Goal: Information Seeking & Learning: Learn about a topic

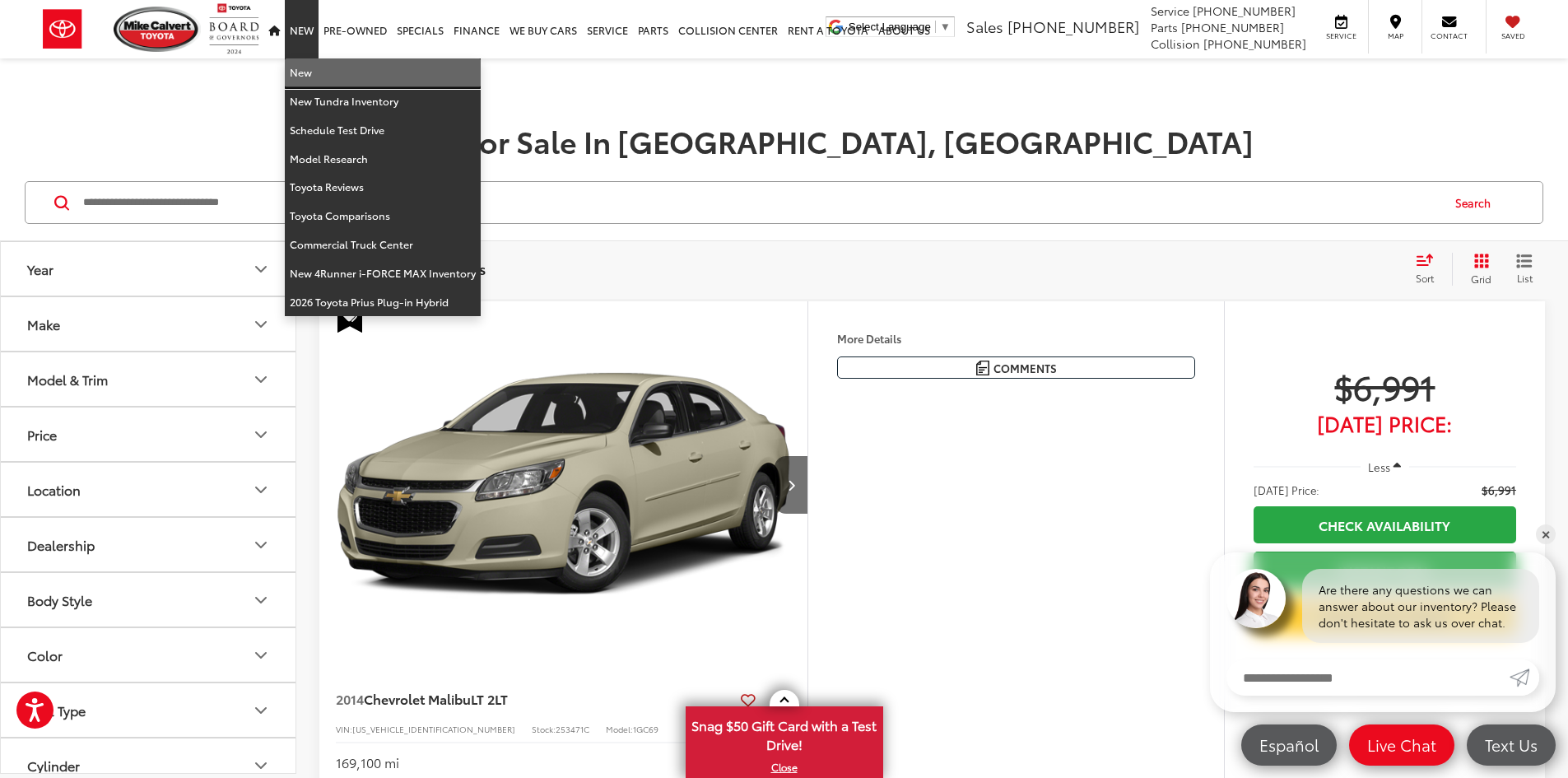
click at [297, 80] on link "New" at bounding box center [382, 73] width 196 height 29
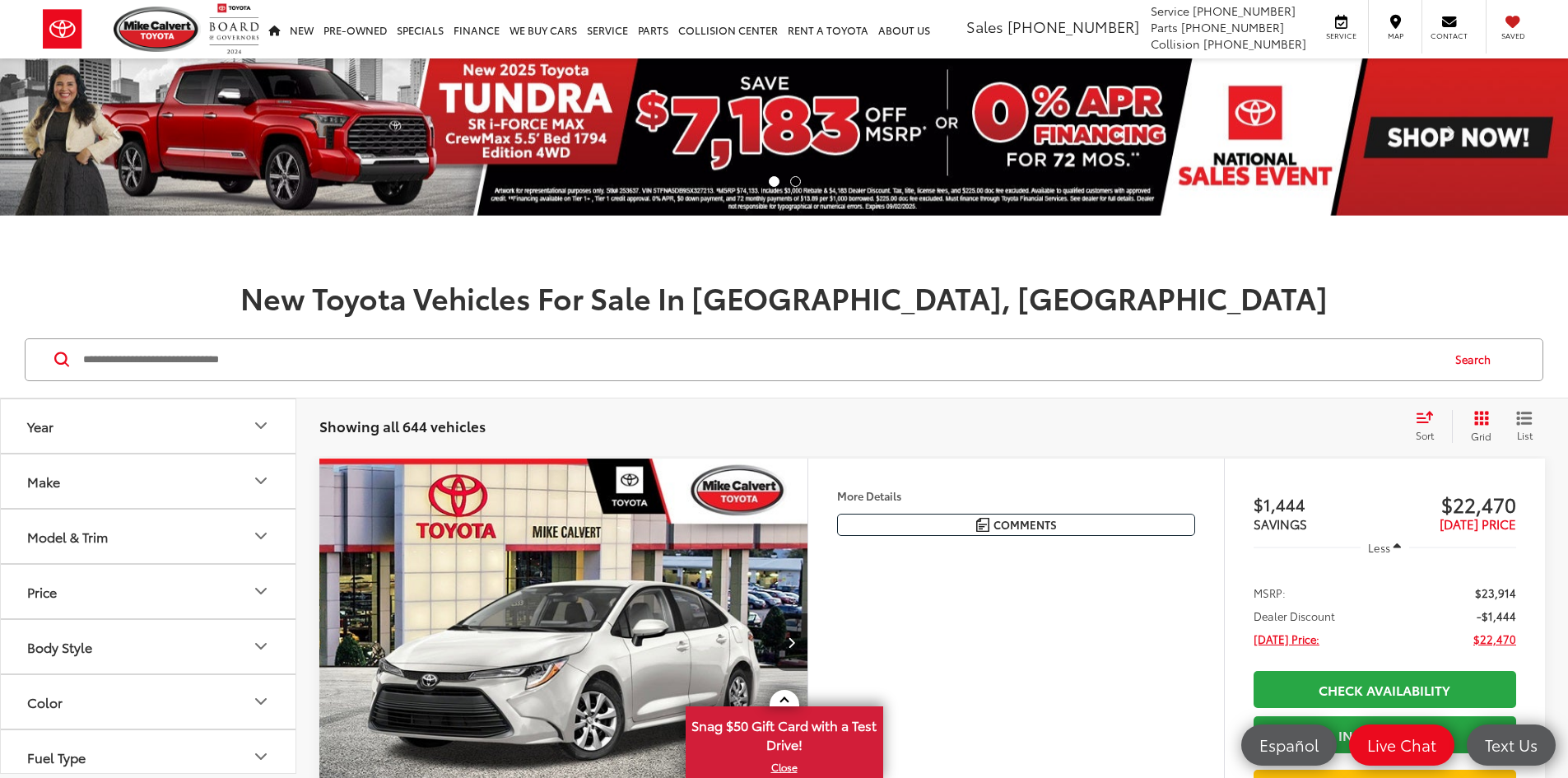
click at [221, 363] on input "Search by Make, Model, or Keyword" at bounding box center [760, 359] width 1358 height 39
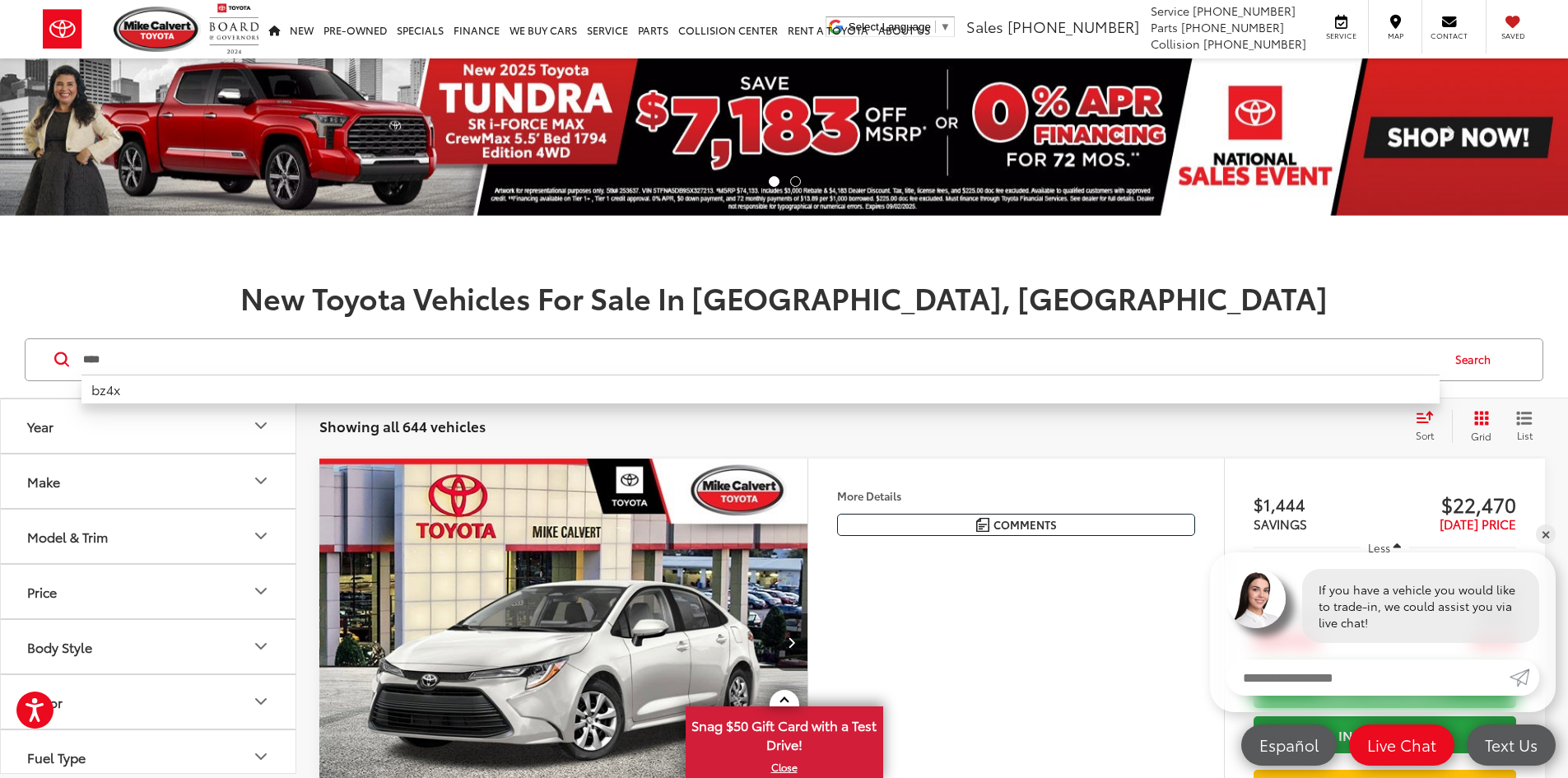
type input "****"
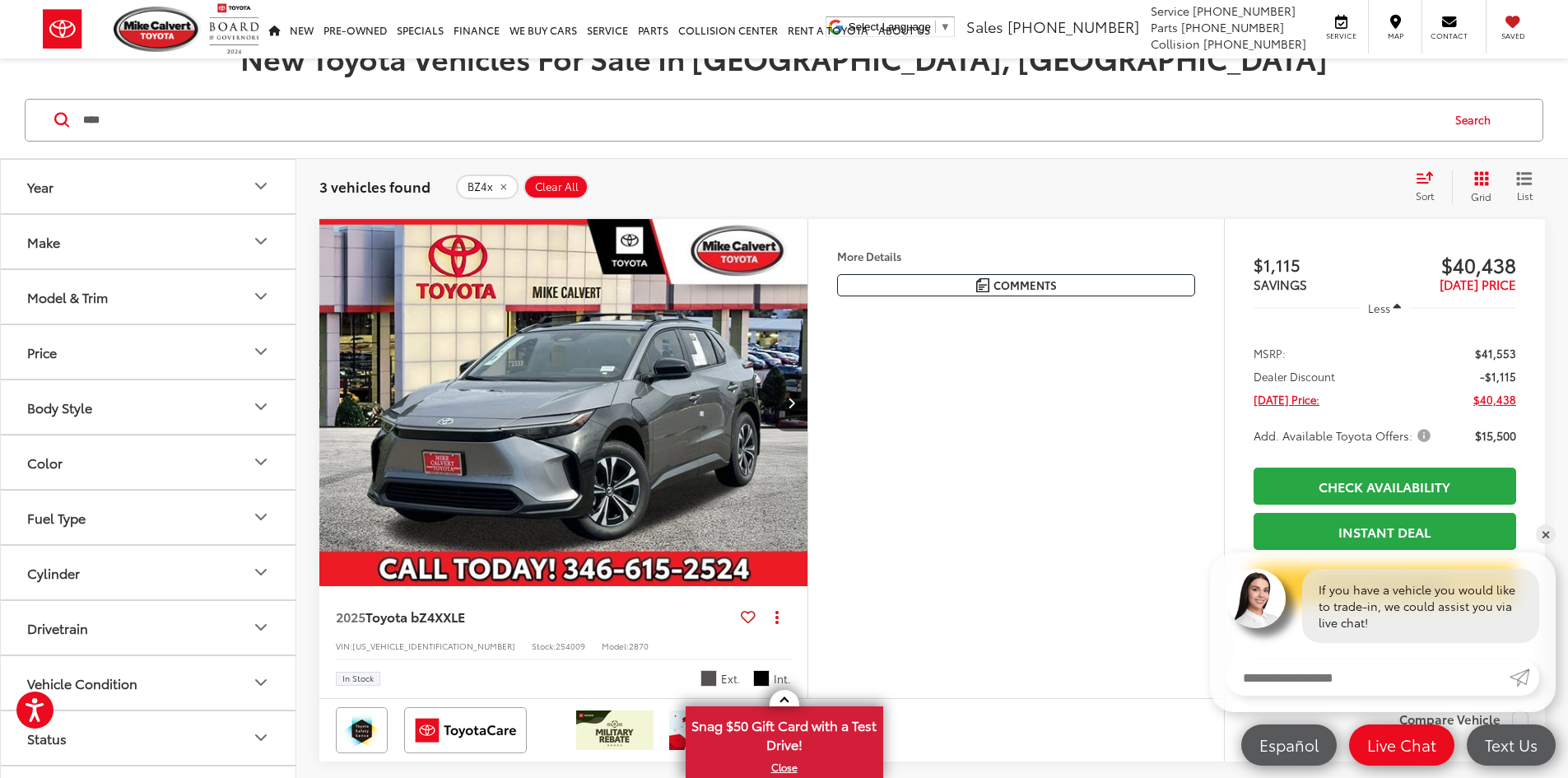
scroll to position [329, 0]
